Goal: Information Seeking & Learning: Learn about a topic

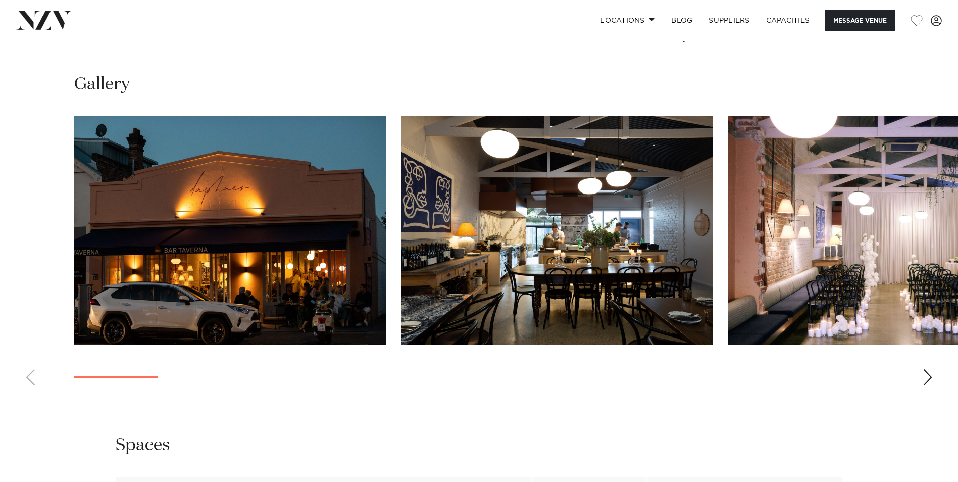
scroll to position [431, 0]
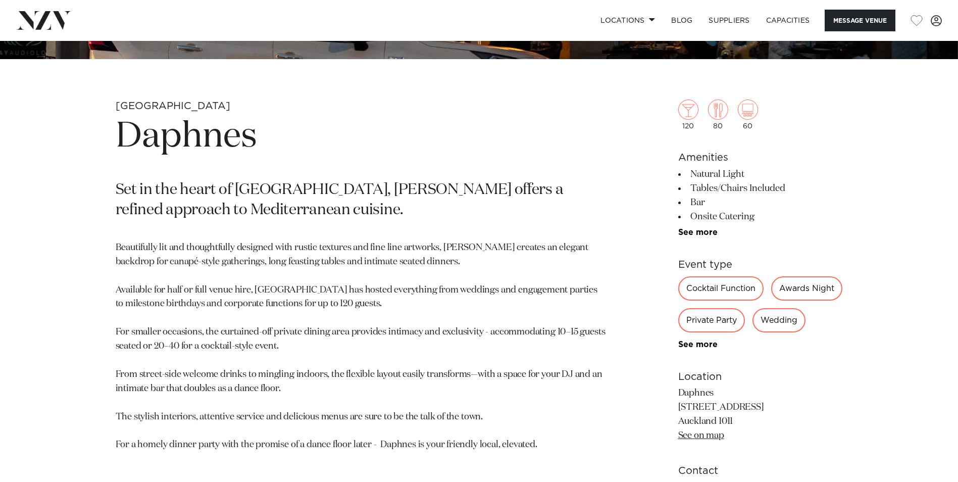
click at [698, 384] on div "120 80 60 Amenities Natural Light Tables/Chairs Included Bar Onsite Catering Wi…" at bounding box center [760, 305] width 165 height 492
click at [709, 348] on link "See more" at bounding box center [717, 344] width 79 height 8
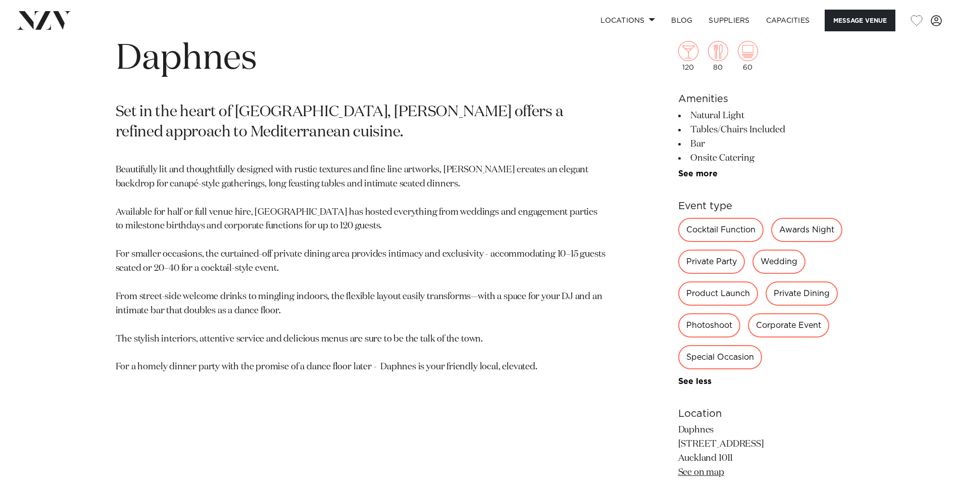
scroll to position [522, 0]
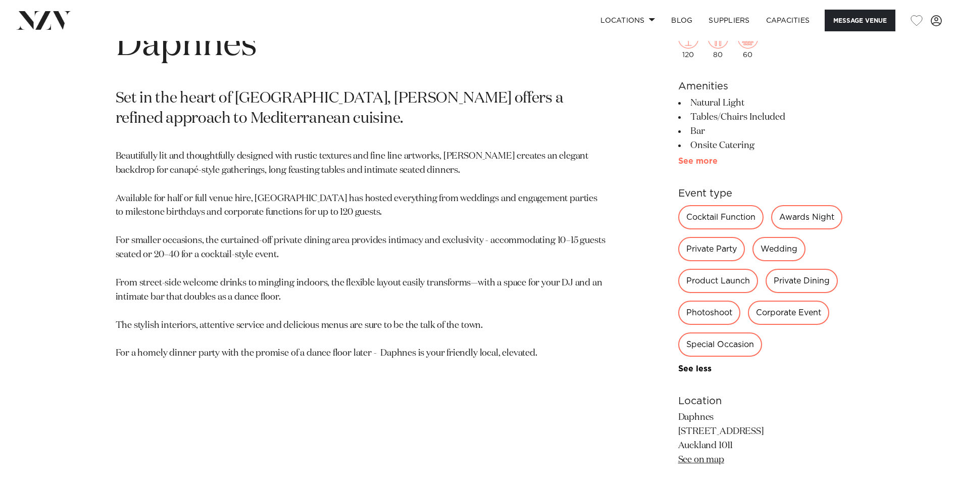
click at [684, 163] on link "See more" at bounding box center [717, 161] width 79 height 8
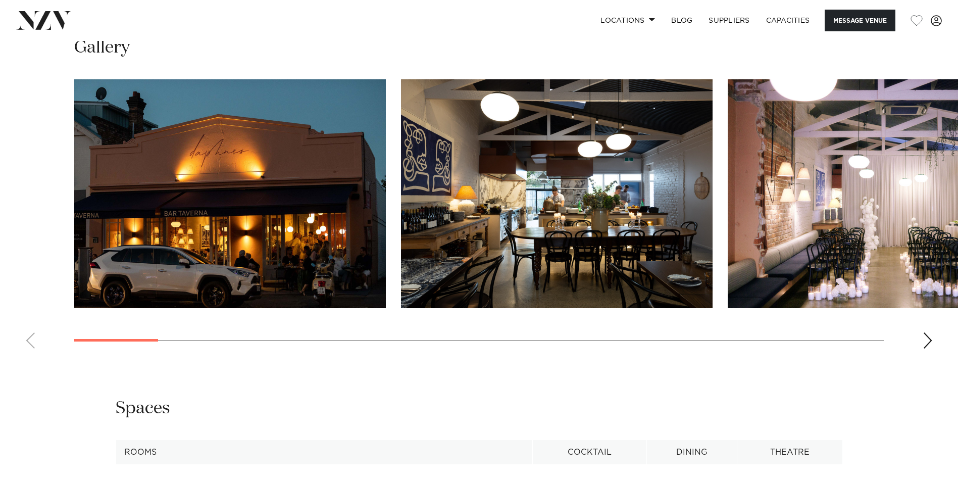
scroll to position [1224, 0]
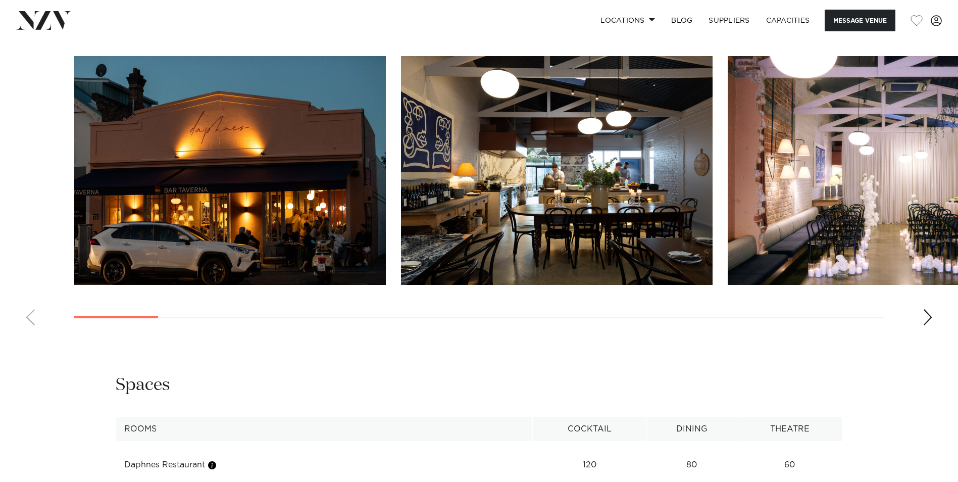
click at [280, 190] on img "1 / 24" at bounding box center [230, 170] width 312 height 229
